Goal: Check status: Check status

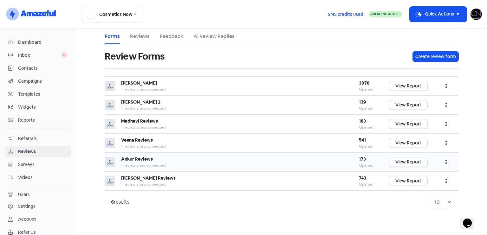
click at [421, 158] on link "View Report" at bounding box center [408, 161] width 38 height 9
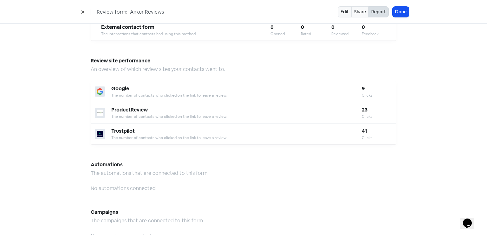
scroll to position [651, 0]
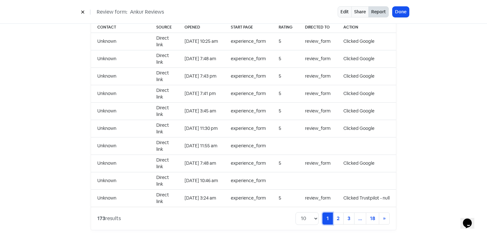
click at [329, 213] on link "1 (current)" at bounding box center [327, 219] width 10 height 12
click at [339, 213] on link "2" at bounding box center [337, 219] width 11 height 12
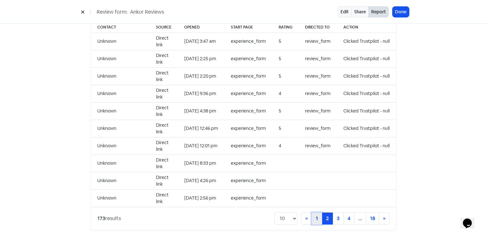
click at [315, 213] on link "1" at bounding box center [316, 219] width 10 height 12
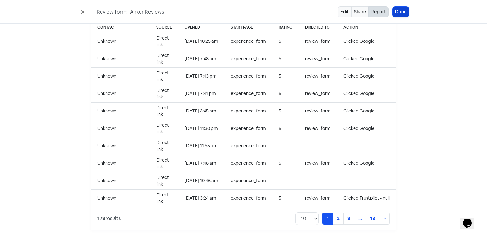
click at [397, 8] on button "Done" at bounding box center [400, 12] width 16 height 10
